Goal: Task Accomplishment & Management: Use online tool/utility

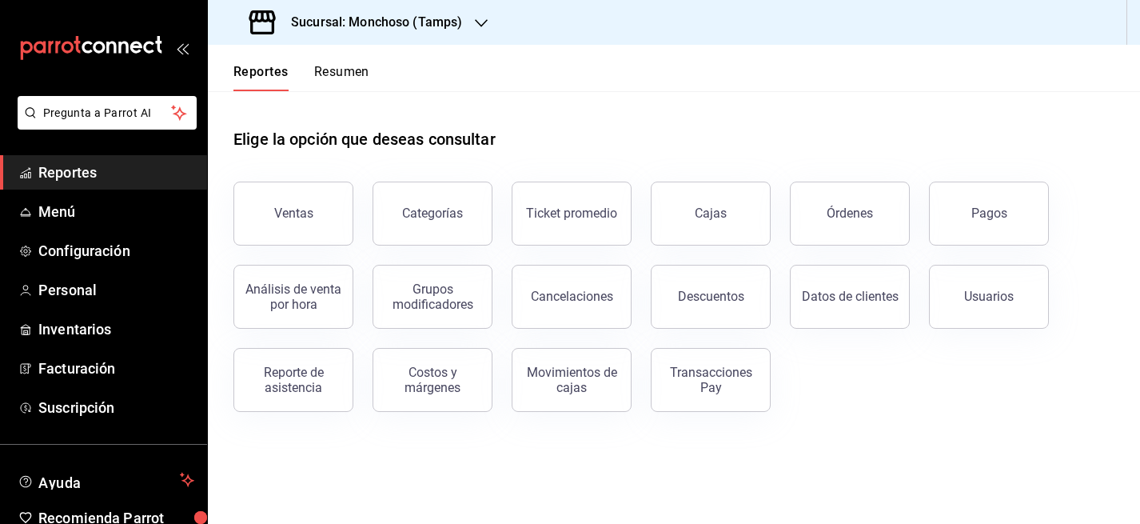
click at [414, 32] on div "Sucursal: Monchoso (Tamps)" at bounding box center [357, 22] width 273 height 45
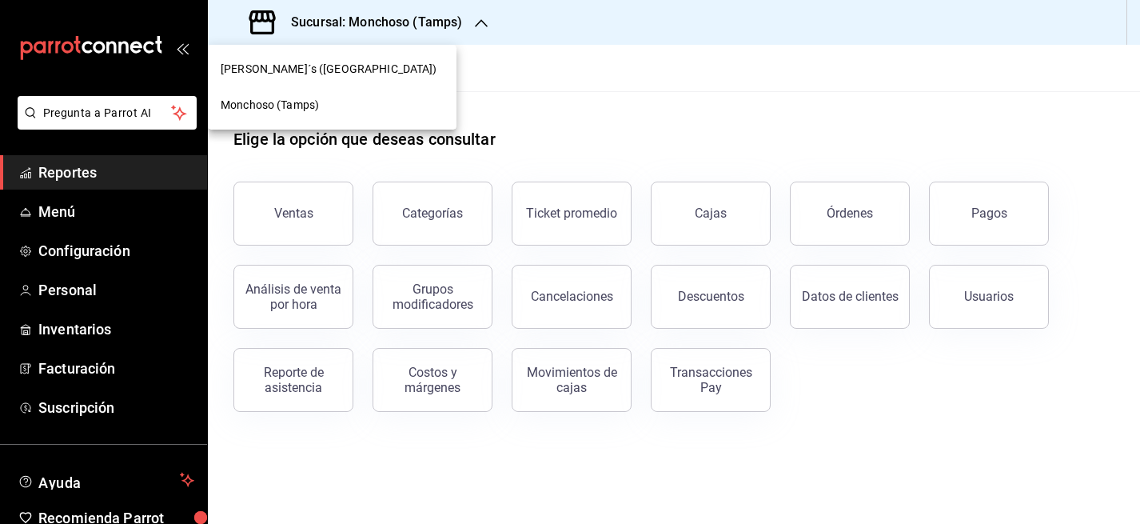
click at [358, 73] on div "[PERSON_NAME]´s ([GEOGRAPHIC_DATA])" at bounding box center [332, 69] width 223 height 17
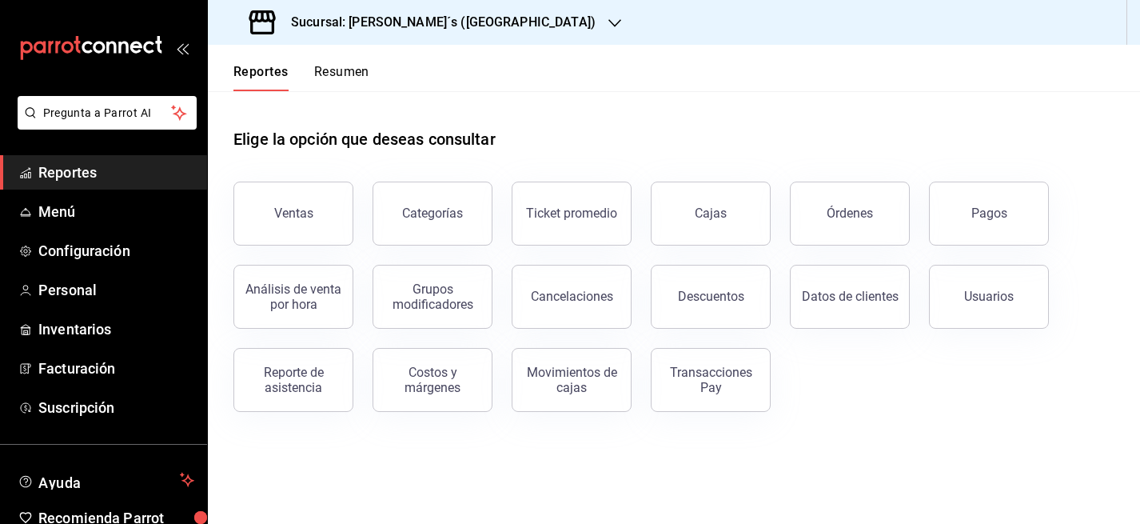
click at [106, 169] on span "Reportes" at bounding box center [116, 172] width 156 height 22
click at [431, 212] on div "Categorías" at bounding box center [432, 212] width 61 height 15
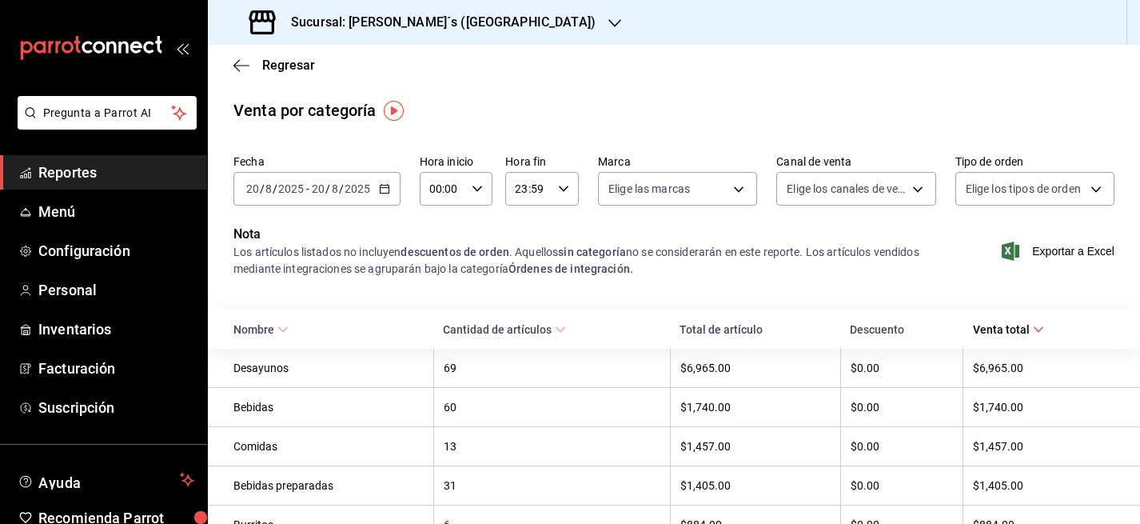
click at [341, 188] on span "/" at bounding box center [341, 188] width 5 height 13
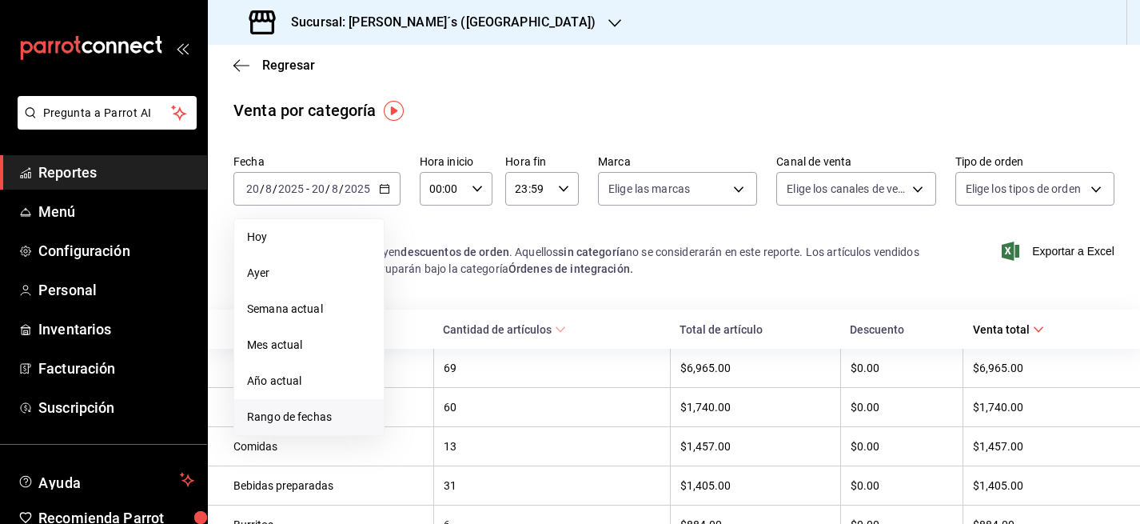
click at [269, 409] on span "Rango de fechas" at bounding box center [309, 416] width 124 height 17
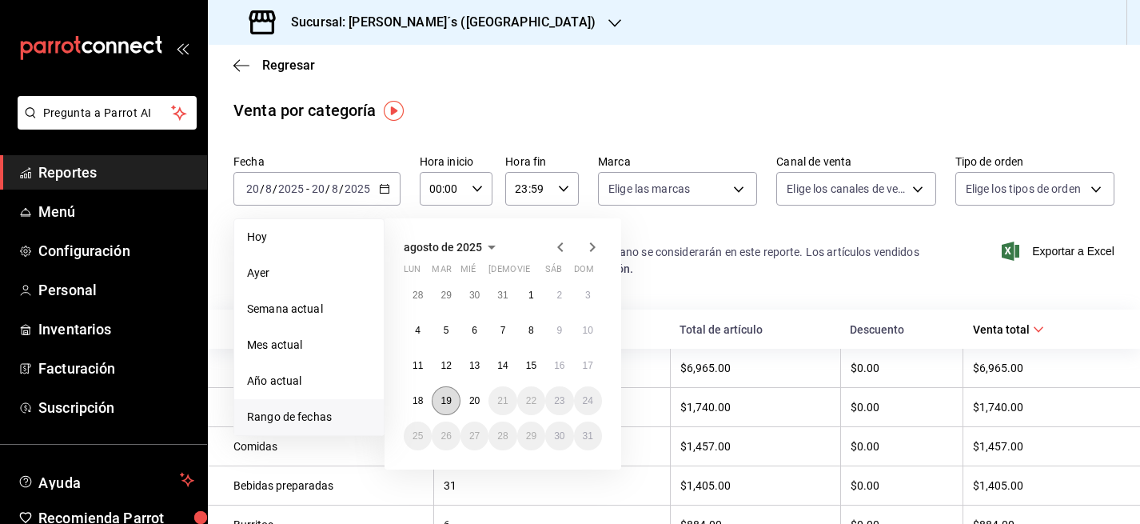
click at [452, 404] on button "19" at bounding box center [446, 400] width 28 height 29
click at [472, 396] on abbr "20" at bounding box center [474, 400] width 10 height 11
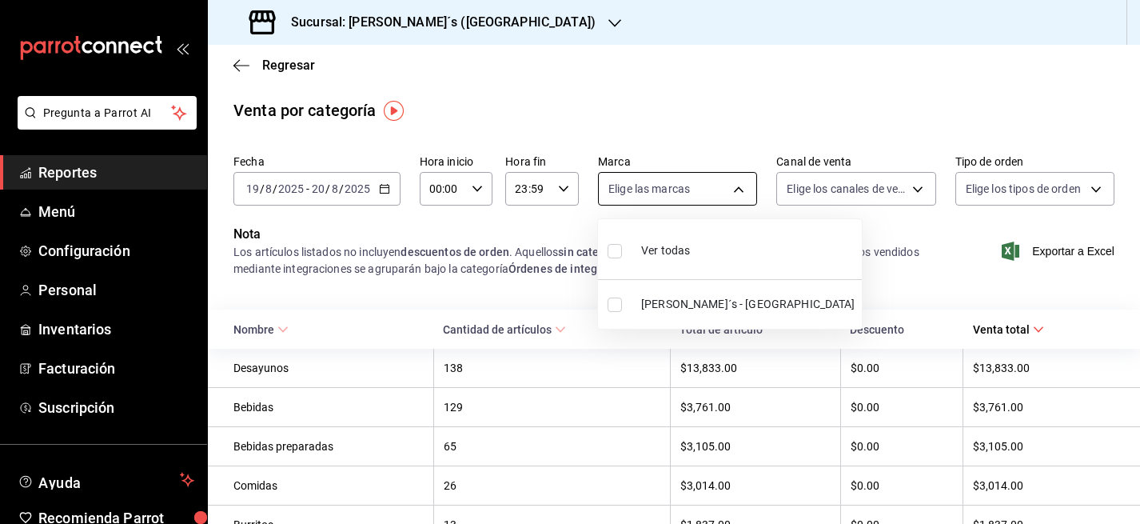
click at [721, 185] on body "Pregunta a Parrot AI Reportes Menú Configuración Personal Inventarios Facturaci…" at bounding box center [570, 262] width 1140 height 524
click at [608, 307] on input "checkbox" at bounding box center [615, 304] width 14 height 14
checkbox input "true"
type input "e7eeebf8-c286-41d3-abda-b6d1bb78a6ef"
checkbox input "true"
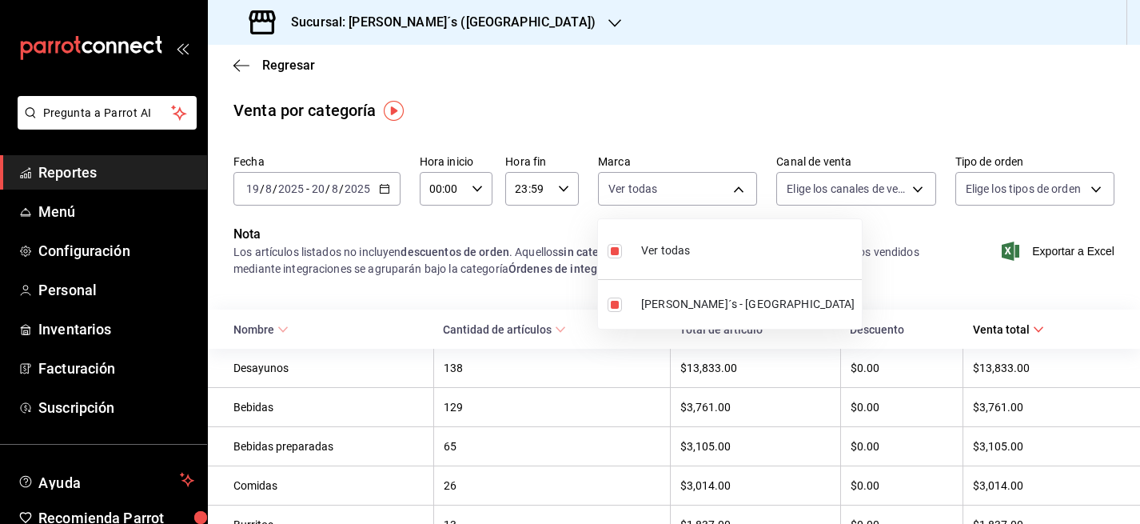
click at [884, 188] on div at bounding box center [570, 262] width 1140 height 524
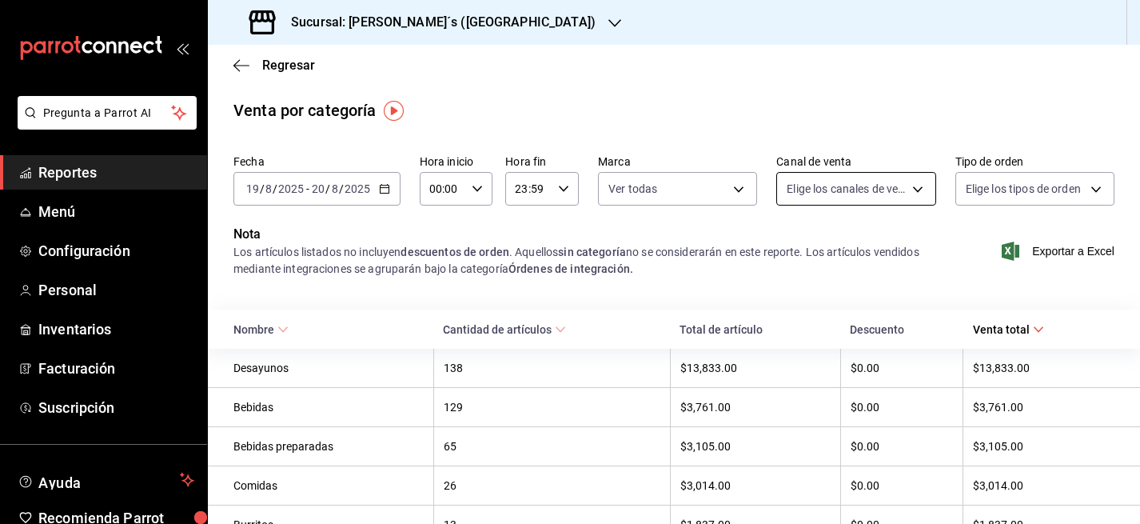
click at [884, 188] on body "Pregunta a Parrot AI Reportes Menú Configuración Personal Inventarios Facturaci…" at bounding box center [570, 262] width 1140 height 524
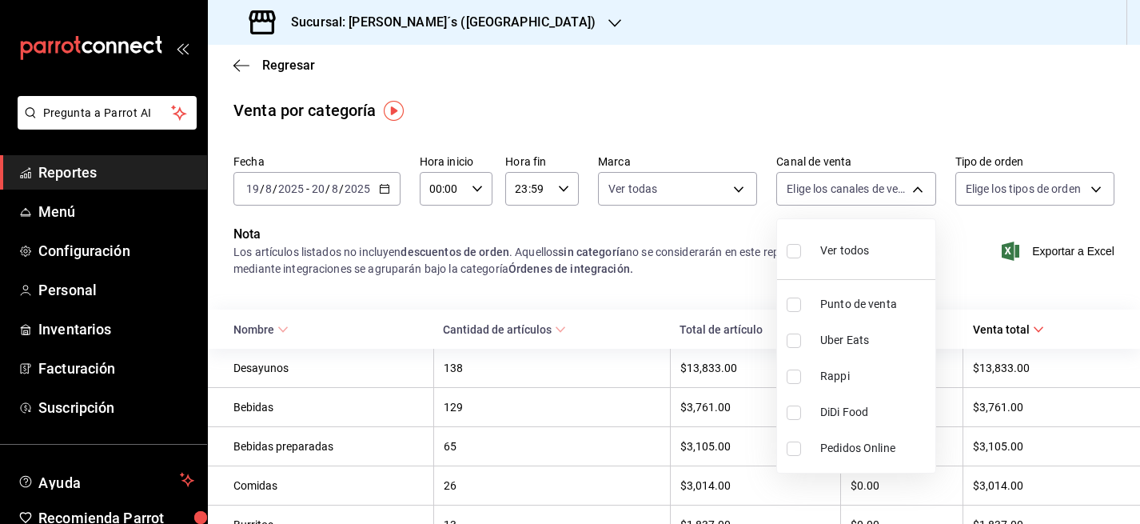
click at [790, 253] on input "checkbox" at bounding box center [794, 251] width 14 height 14
checkbox input "true"
type input "PARROT,UBER_EATS,RAPPI,DIDI_FOOD,ONLINE"
checkbox input "true"
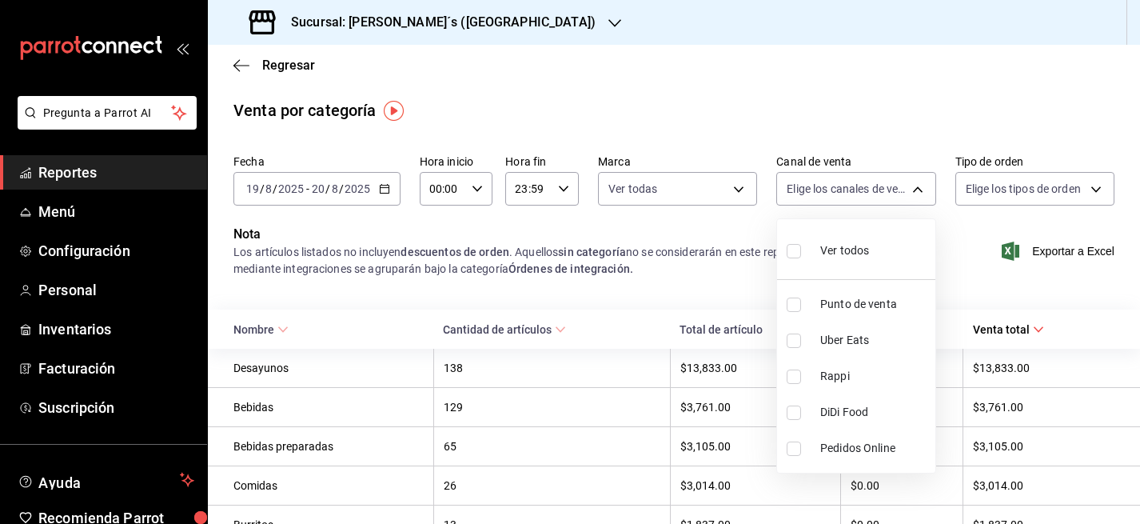
checkbox input "true"
click at [1044, 191] on div at bounding box center [570, 262] width 1140 height 524
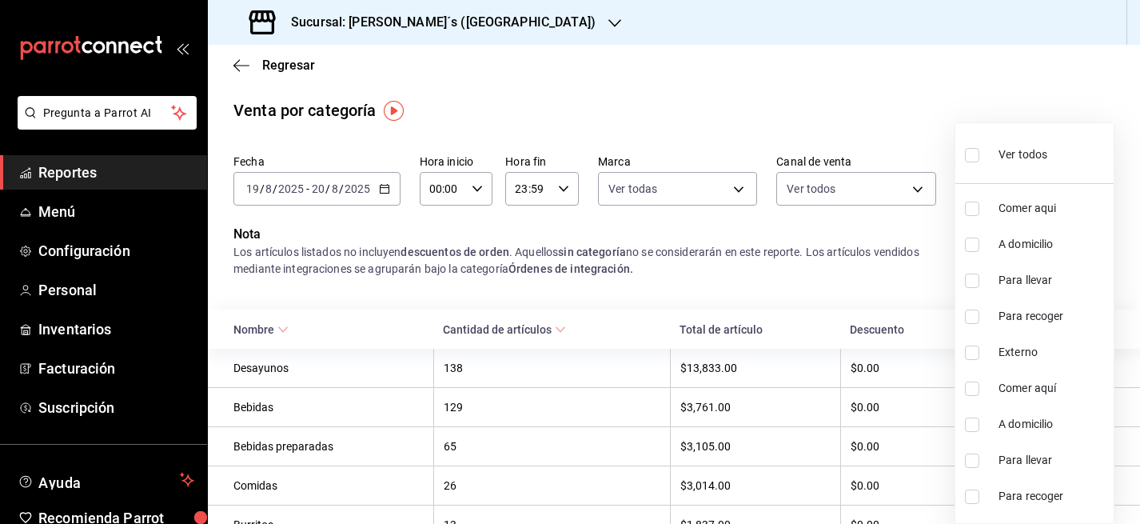
click at [1044, 190] on body "Pregunta a Parrot AI Reportes Menú Configuración Personal Inventarios Facturaci…" at bounding box center [570, 262] width 1140 height 524
click at [973, 155] on input "checkbox" at bounding box center [972, 155] width 14 height 14
checkbox input "true"
type input "5ab971ba-ff32-4b36-9f3a-fdf48bf56781,21616b3b-1ab5-4873-8430-630c236422c4,3197c…"
checkbox input "true"
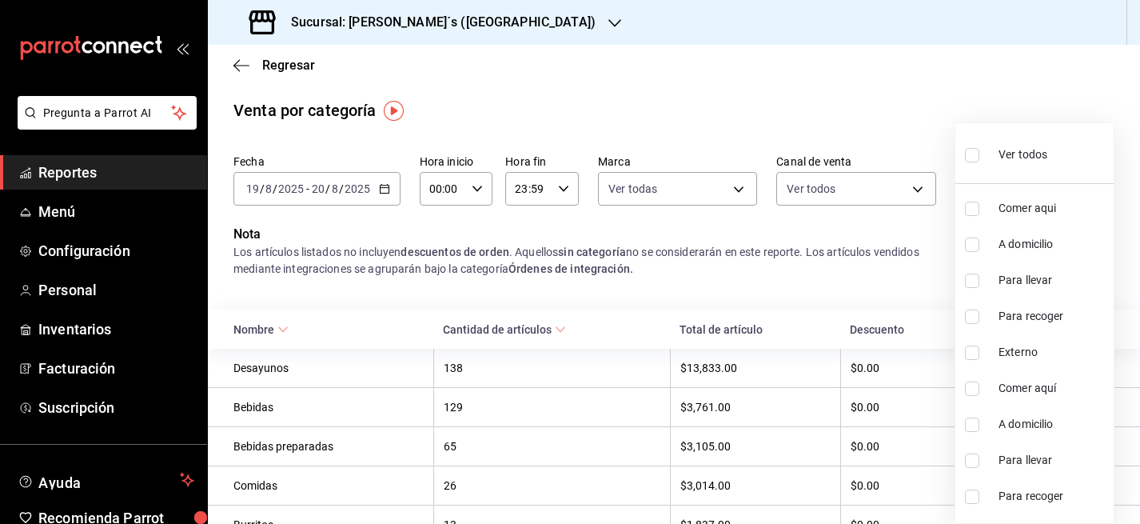
checkbox input "true"
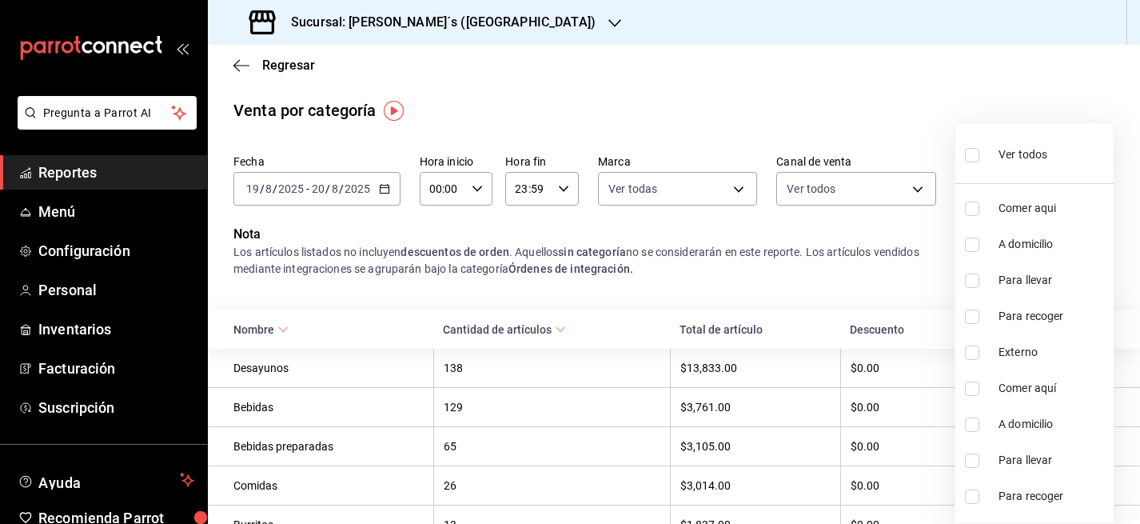
checkbox input "true"
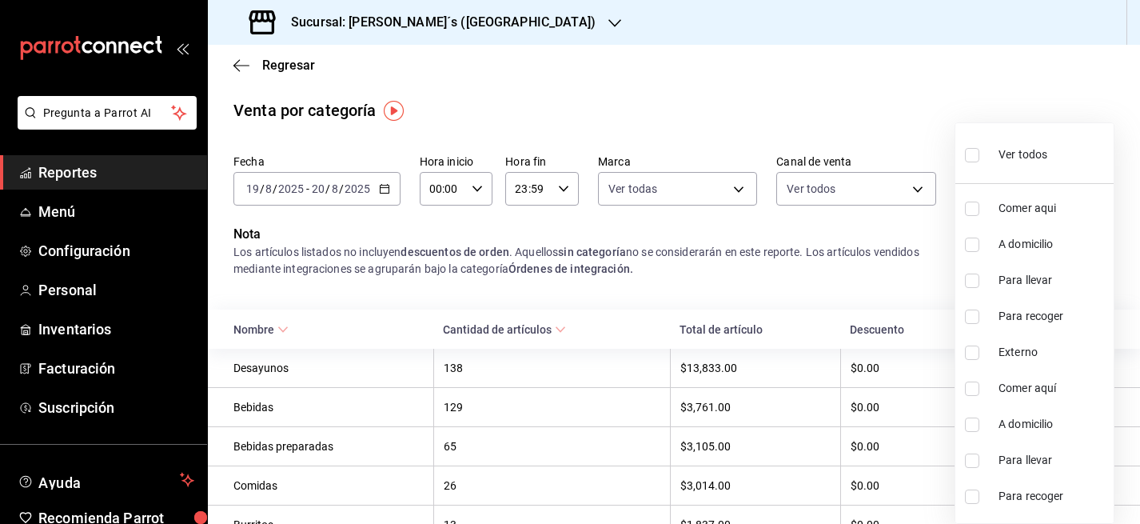
checkbox input "true"
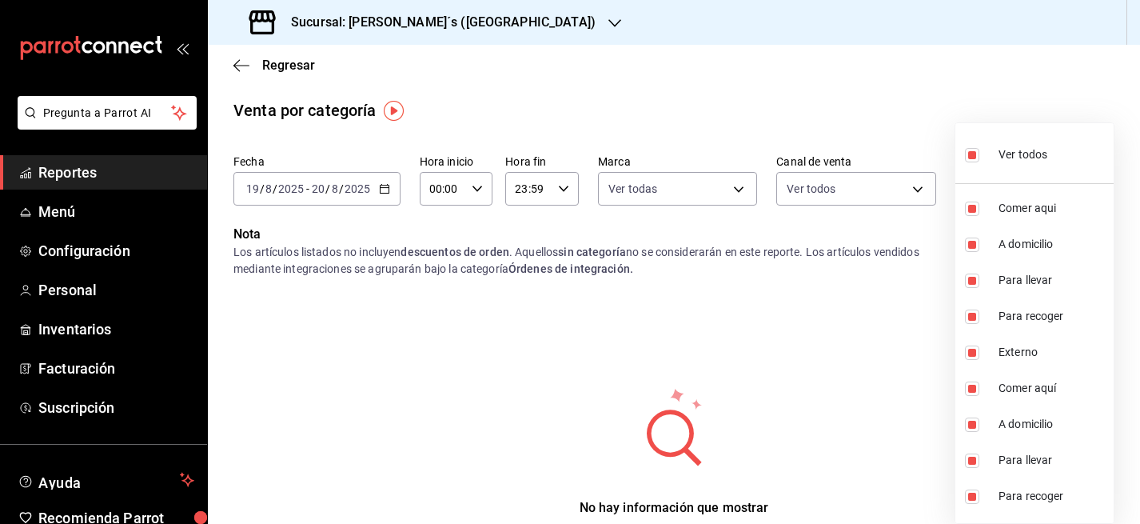
click at [970, 154] on input "checkbox" at bounding box center [972, 155] width 14 height 14
checkbox input "false"
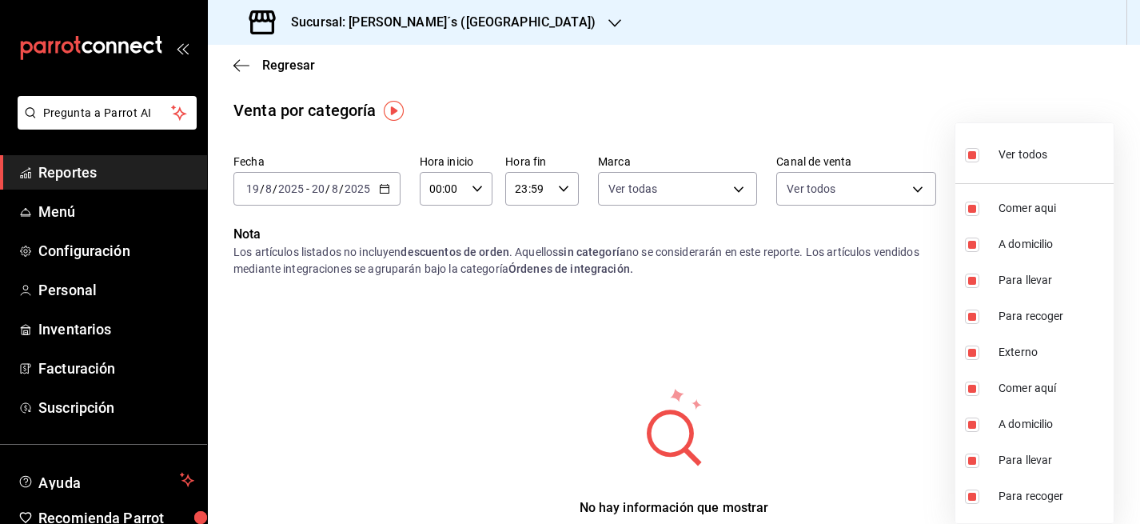
checkbox input "false"
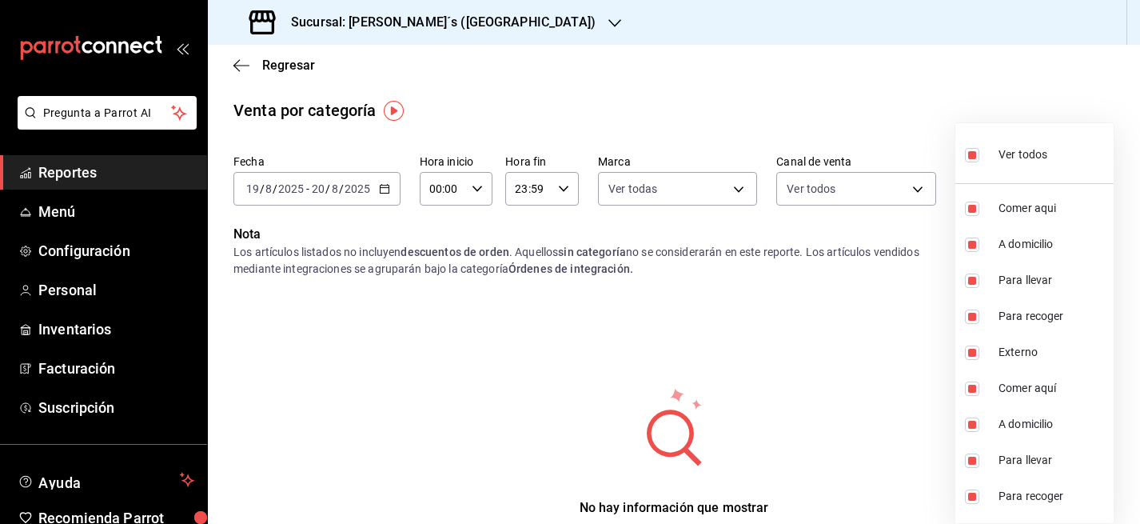
checkbox input "false"
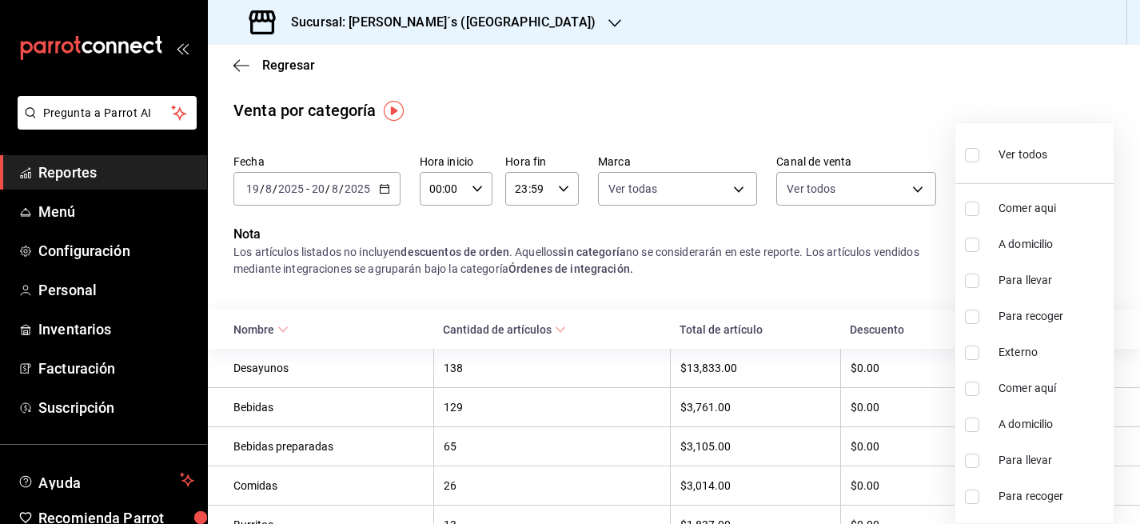
click at [811, 288] on div at bounding box center [570, 262] width 1140 height 524
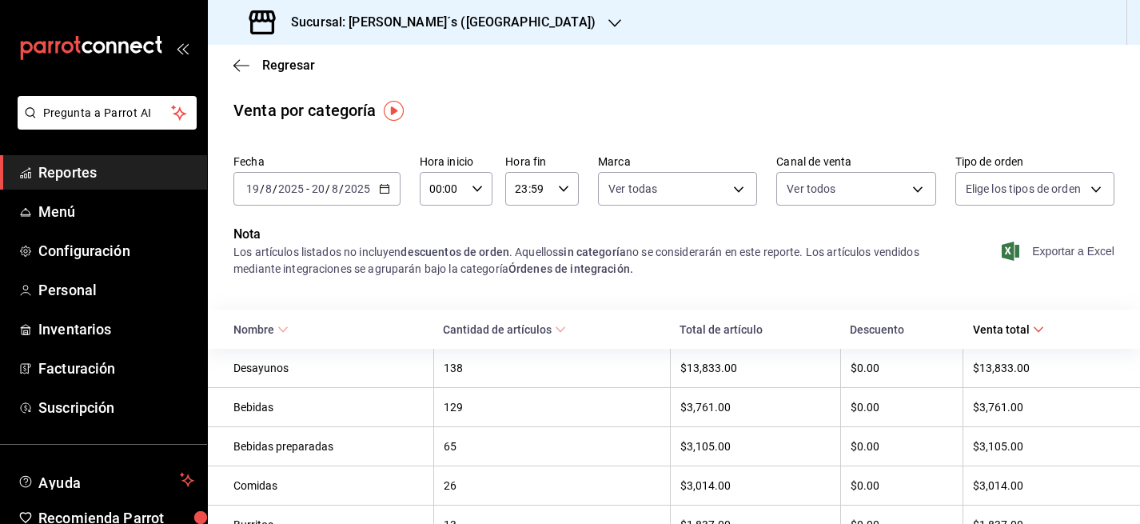
click at [1092, 247] on span "Exportar a Excel" at bounding box center [1060, 250] width 110 height 19
